Goal: Task Accomplishment & Management: Manage account settings

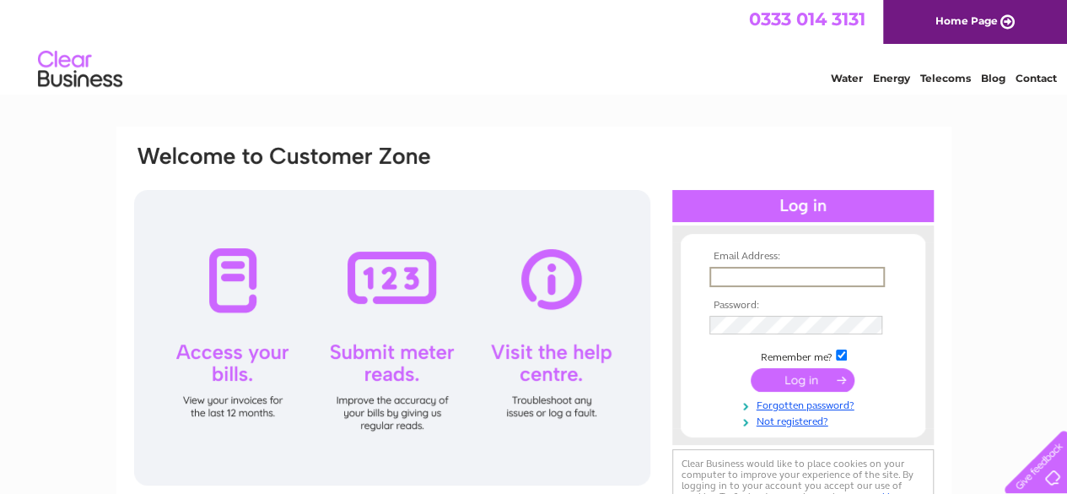
click at [781, 272] on input "text" at bounding box center [798, 277] width 176 height 20
click at [842, 315] on td at bounding box center [803, 325] width 196 height 28
click at [881, 268] on input "thepirateandbluebelle@gmail.com" at bounding box center [797, 276] width 174 height 19
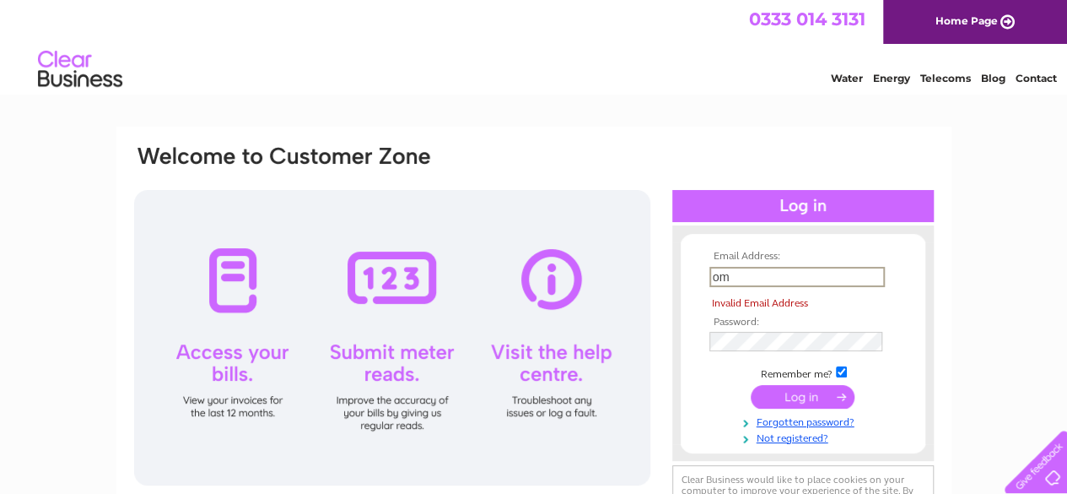
click at [859, 275] on input "om" at bounding box center [798, 277] width 176 height 20
type input "o"
click at [742, 274] on input "text" at bounding box center [798, 277] width 176 height 20
type input "thepirateandbluebelle@gmail.com"
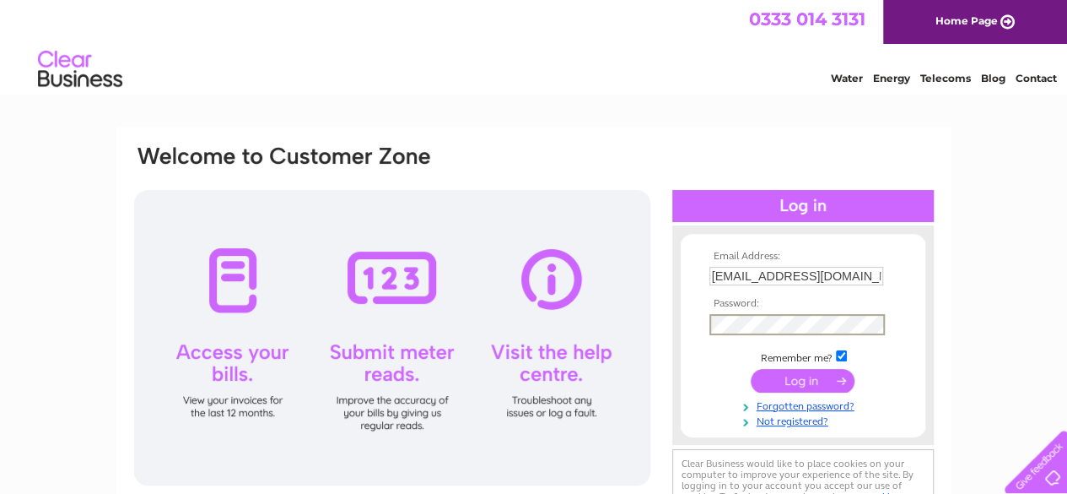
click at [801, 381] on input "submit" at bounding box center [803, 381] width 104 height 24
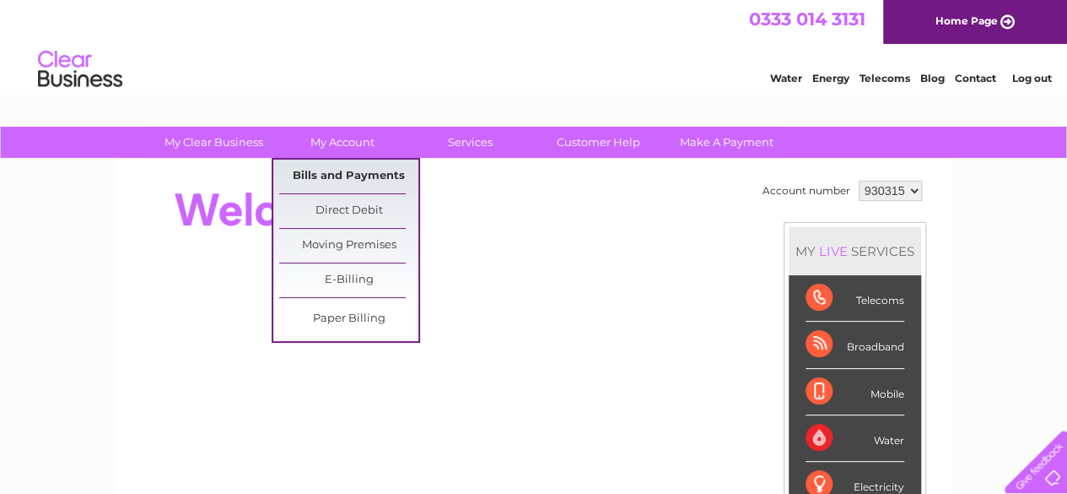
click at [343, 169] on link "Bills and Payments" at bounding box center [348, 176] width 139 height 34
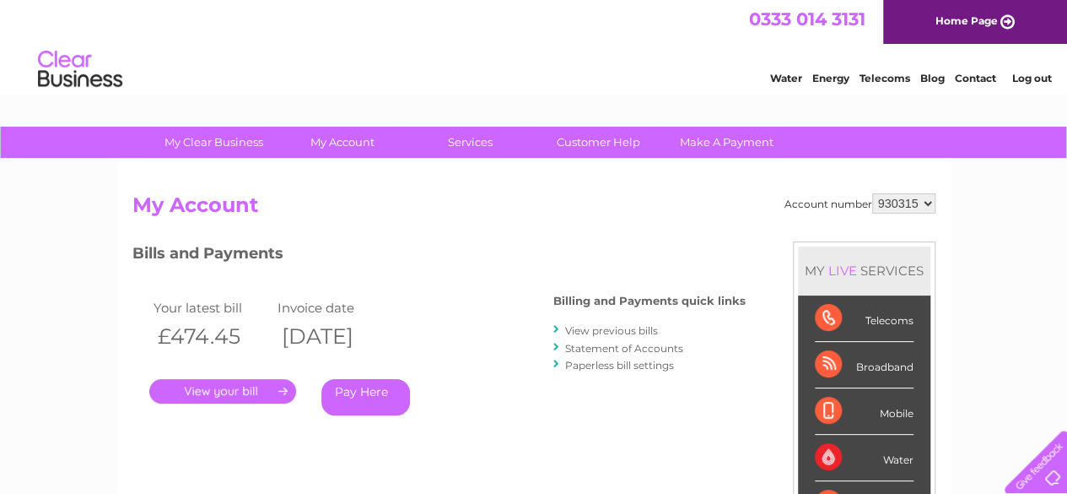
click at [619, 330] on link "View previous bills" at bounding box center [611, 330] width 93 height 13
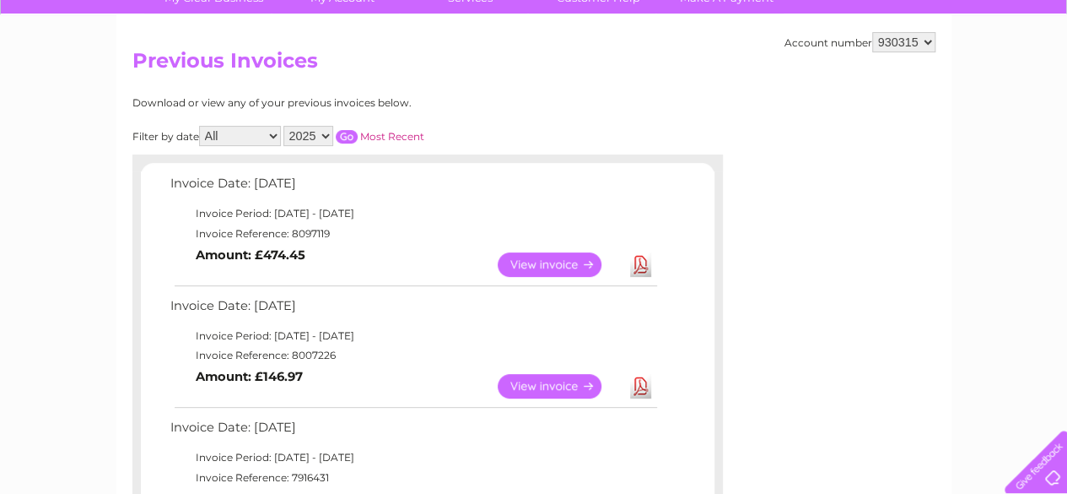
scroll to position [160, 0]
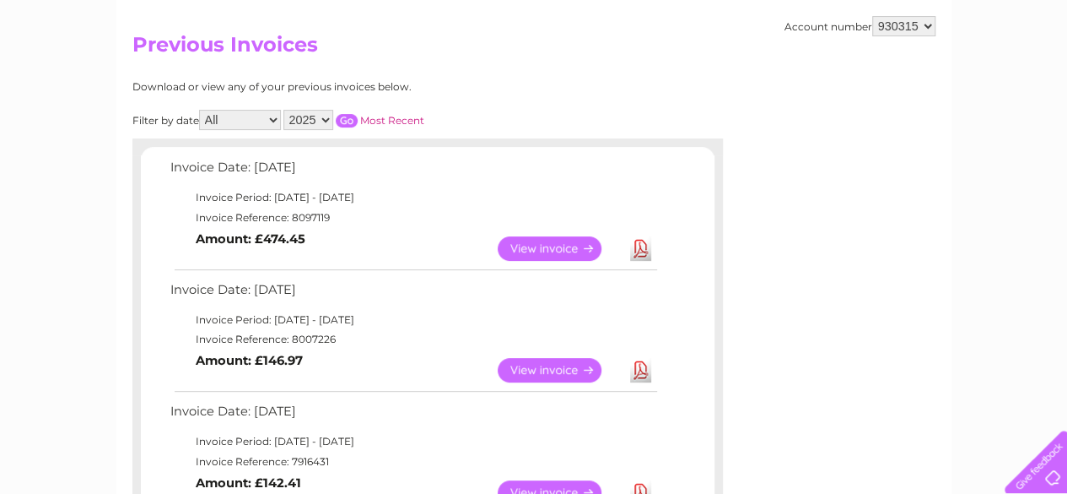
click at [547, 370] on link "View" at bounding box center [560, 370] width 124 height 24
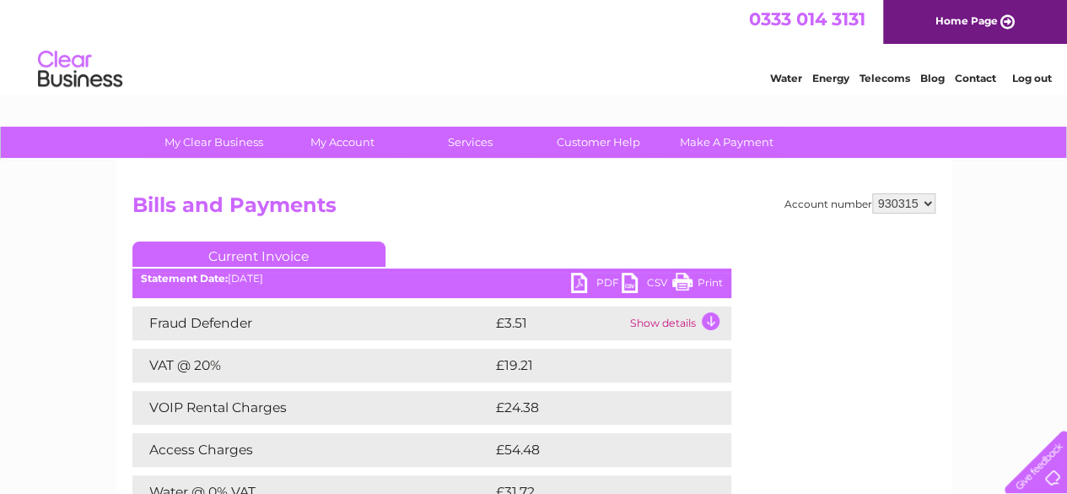
click at [595, 273] on ul "Current Invoice" at bounding box center [431, 256] width 599 height 31
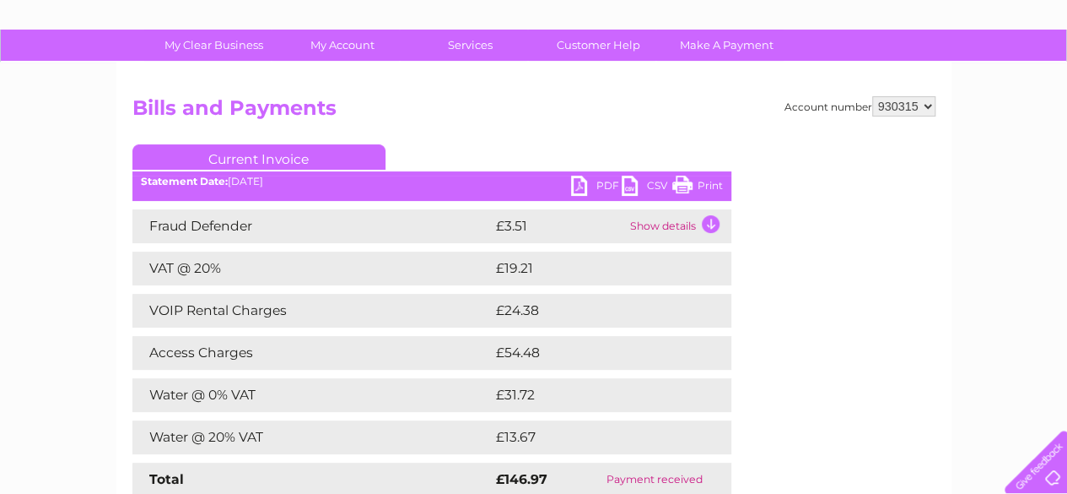
scroll to position [96, 0]
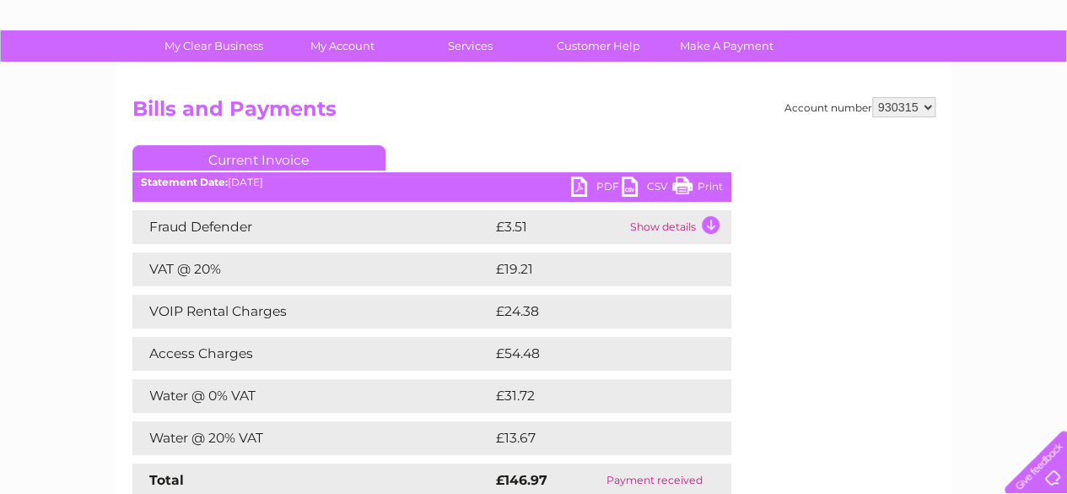
click at [604, 181] on link "PDF" at bounding box center [596, 188] width 51 height 24
